Goal: Task Accomplishment & Management: Manage account settings

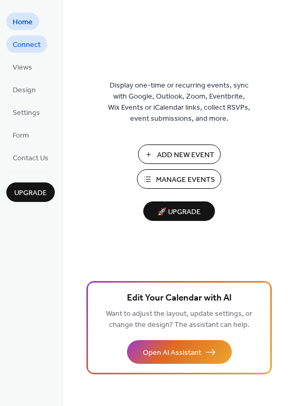
drag, startPoint x: 0, startPoint y: 0, endPoint x: 32, endPoint y: 43, distance: 53.9
click at [32, 43] on span "Connect" at bounding box center [27, 45] width 28 height 11
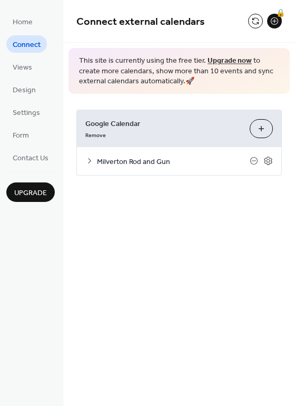
click at [86, 159] on icon at bounding box center [89, 161] width 8 height 8
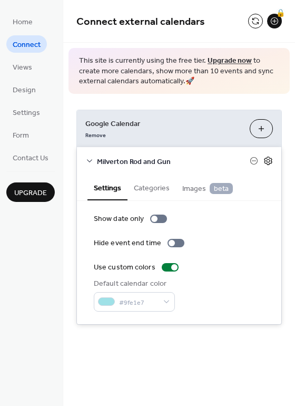
click at [271, 160] on icon at bounding box center [268, 160] width 9 height 9
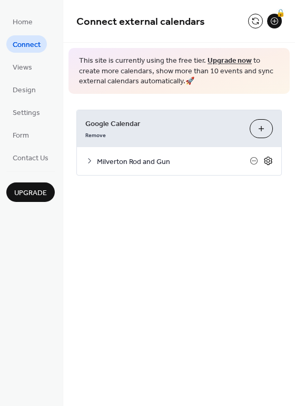
click at [267, 163] on icon at bounding box center [268, 161] width 8 height 8
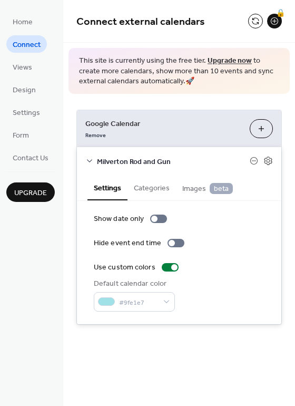
click at [44, 262] on div "Home Connect Views Design Settings Form Contact Us Upgrade" at bounding box center [31, 203] width 63 height 406
click at [253, 19] on button at bounding box center [255, 21] width 15 height 15
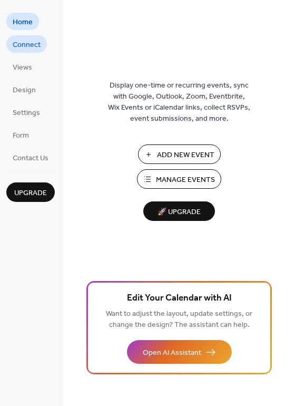
click at [23, 43] on span "Connect" at bounding box center [27, 45] width 28 height 11
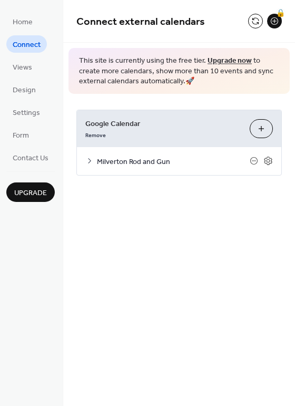
click at [88, 162] on icon at bounding box center [89, 160] width 3 height 5
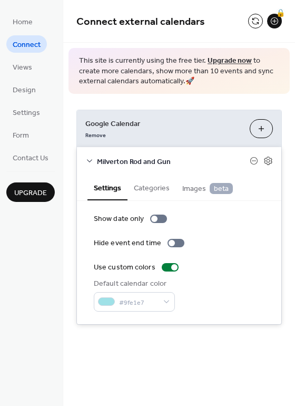
click at [157, 190] on button "Categories" at bounding box center [152, 187] width 48 height 24
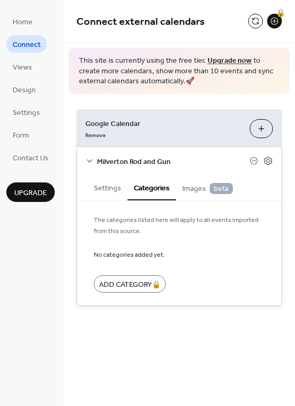
click at [189, 193] on span "Images beta" at bounding box center [207, 189] width 51 height 12
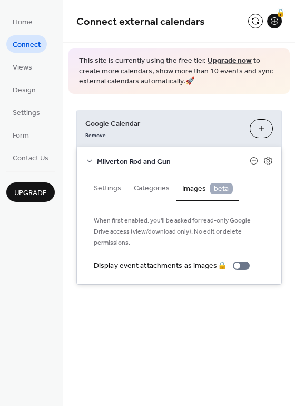
click at [108, 188] on button "Settings" at bounding box center [107, 187] width 40 height 24
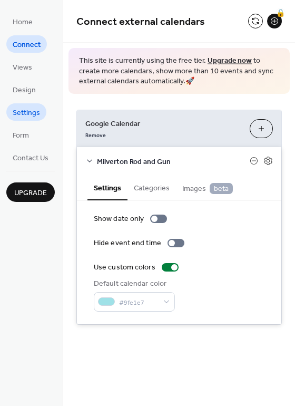
click at [19, 108] on span "Settings" at bounding box center [26, 113] width 27 height 11
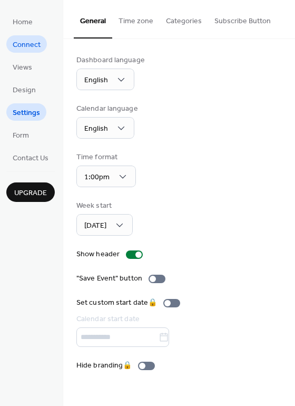
click at [25, 41] on span "Connect" at bounding box center [27, 45] width 28 height 11
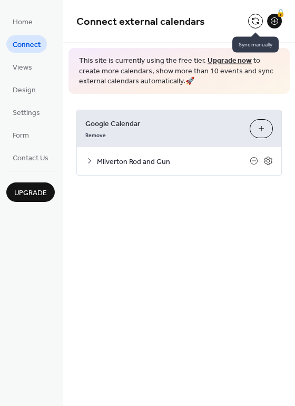
click at [249, 23] on button at bounding box center [255, 21] width 15 height 15
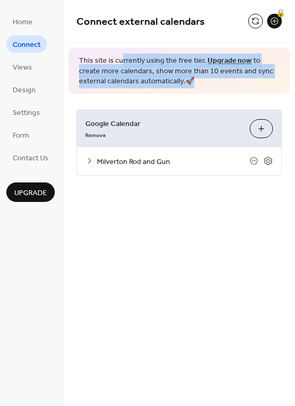
drag, startPoint x: 122, startPoint y: 62, endPoint x: 233, endPoint y: 81, distance: 113.3
click at [233, 81] on span "This site is currently using the free tier. Upgrade now to create more calendar…" at bounding box center [179, 71] width 200 height 31
